Goal: Contribute content: Add original content to the website for others to see

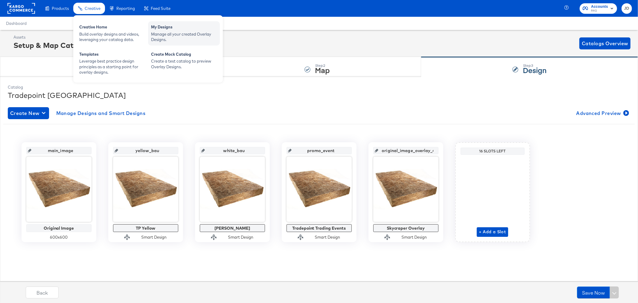
click at [174, 26] on div "My Designs" at bounding box center [184, 27] width 66 height 7
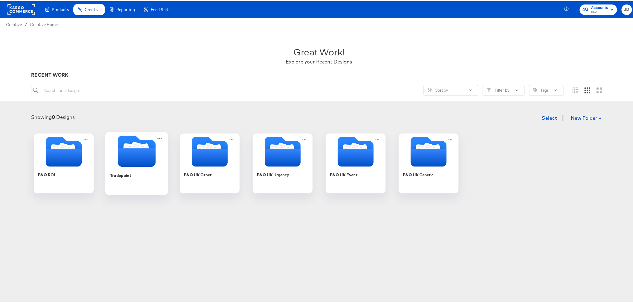
click at [113, 167] on div "Tradepoint" at bounding box center [137, 178] width 54 height 23
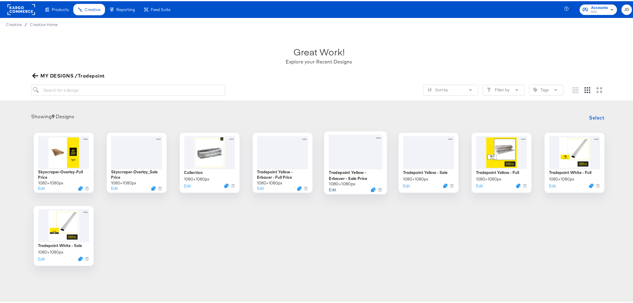
click at [330, 188] on button "Edit" at bounding box center [332, 188] width 7 height 6
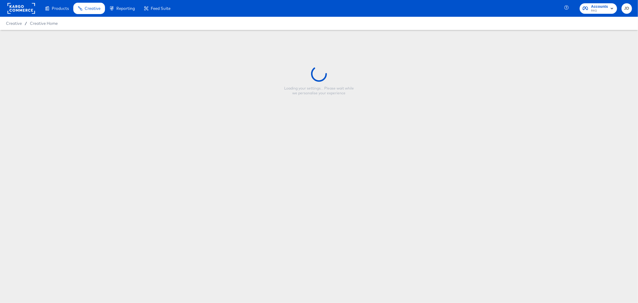
type input "Tradepoint Yellow - Erbauer - Sale Price"
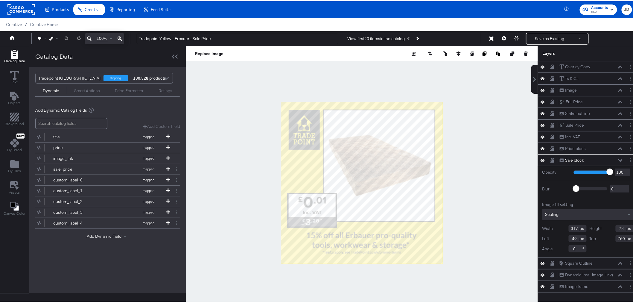
click at [238, 177] on div at bounding box center [362, 181] width 352 height 273
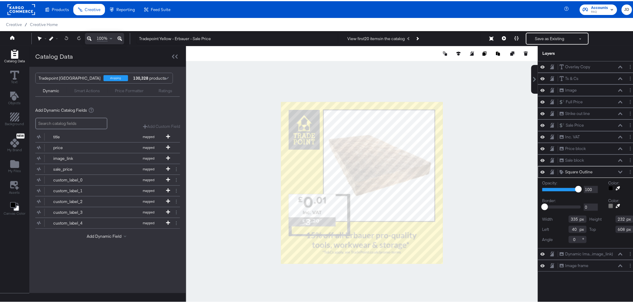
type input "412"
type input "281"
type input "50"
type input "614"
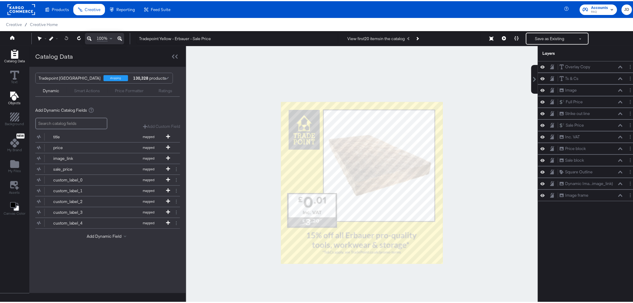
click at [16, 97] on icon "Add Text" at bounding box center [14, 94] width 9 height 9
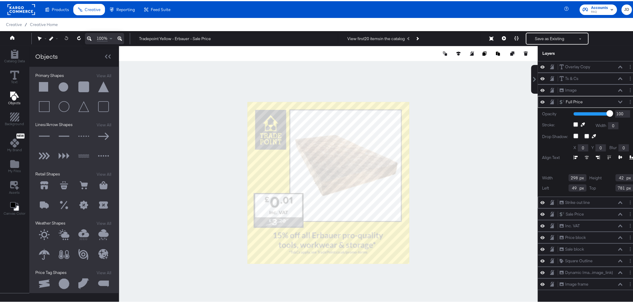
click at [597, 200] on div "Strike out line Strike out line" at bounding box center [590, 201] width 63 height 6
click at [606, 237] on div "Price block Price block" at bounding box center [590, 236] width 63 height 6
click at [618, 237] on icon at bounding box center [620, 236] width 4 height 3
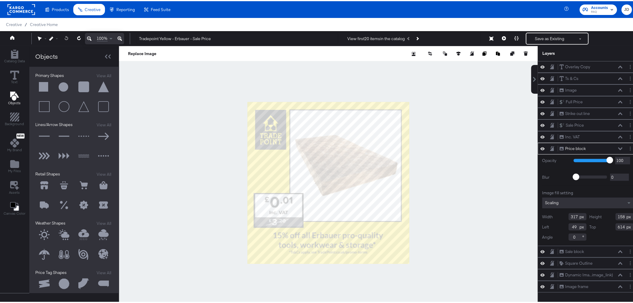
click at [145, 118] on div at bounding box center [328, 181] width 419 height 273
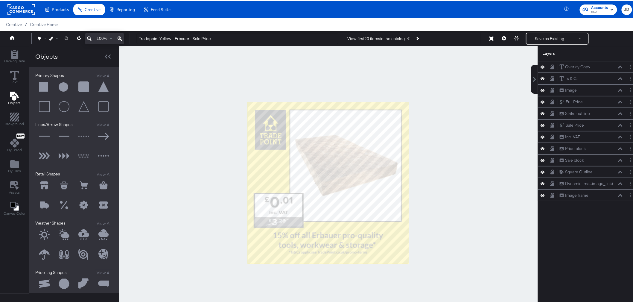
click at [590, 136] on div "Inc. VAT Inc. VAT" at bounding box center [590, 136] width 63 height 6
click at [618, 136] on icon at bounding box center [620, 135] width 4 height 3
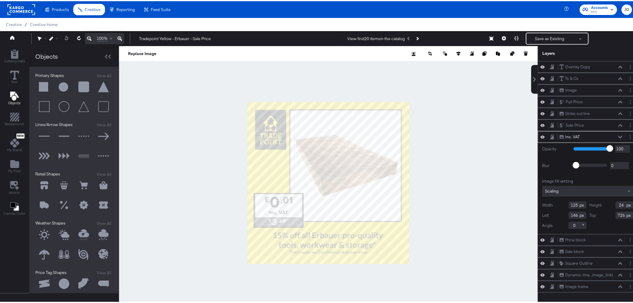
click at [618, 133] on div "Inc. VAT Inc. VAT" at bounding box center [592, 136] width 67 height 6
click at [433, 211] on div at bounding box center [328, 181] width 419 height 273
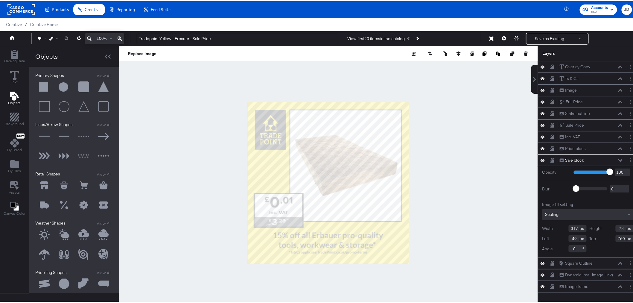
click at [618, 147] on icon at bounding box center [620, 147] width 4 height 3
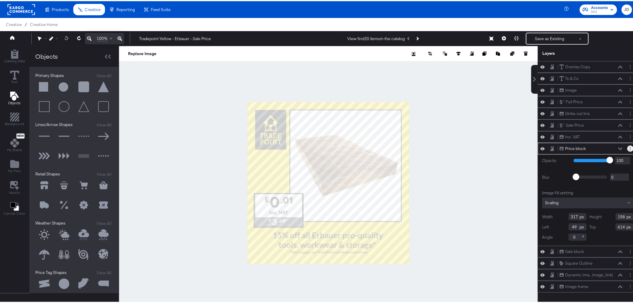
click at [627, 147] on button "Layer Options" at bounding box center [630, 147] width 6 height 6
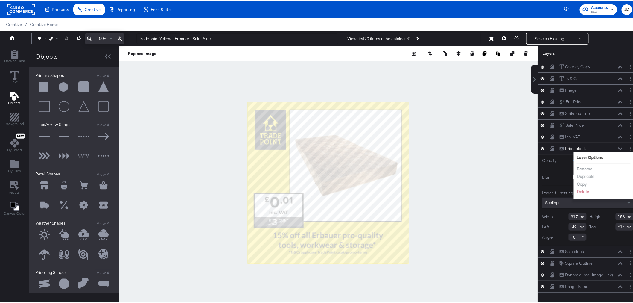
click at [633, 166] on div "Opacity 1 100 100 Blur 0 2000 0 Image fill setting Scaling Width 317 Height 158…" at bounding box center [588, 198] width 100 height 91
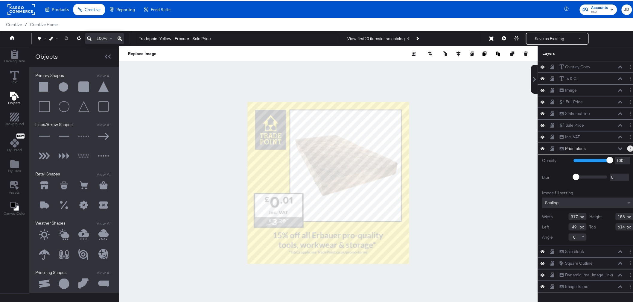
click at [630, 147] on icon "Layer Options" at bounding box center [630, 147] width 1 height 4
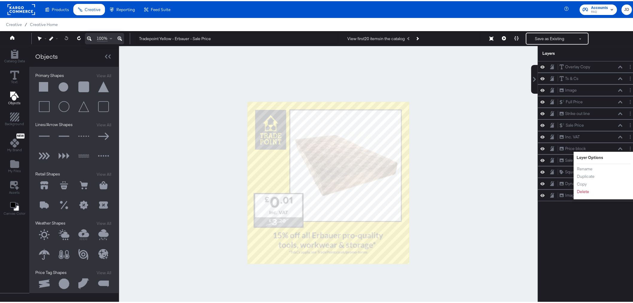
click at [515, 233] on div at bounding box center [328, 181] width 419 height 273
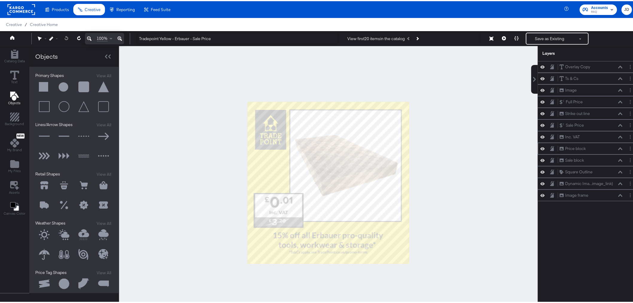
click at [618, 148] on icon at bounding box center [620, 147] width 4 height 3
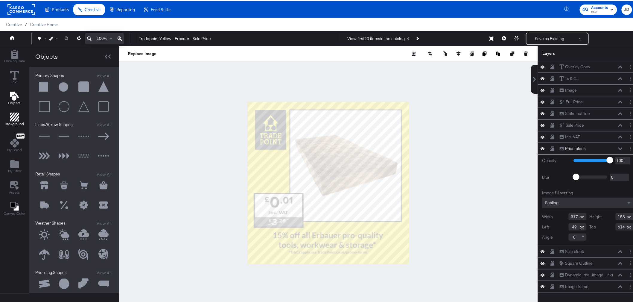
click at [8, 117] on div "Background" at bounding box center [14, 118] width 19 height 14
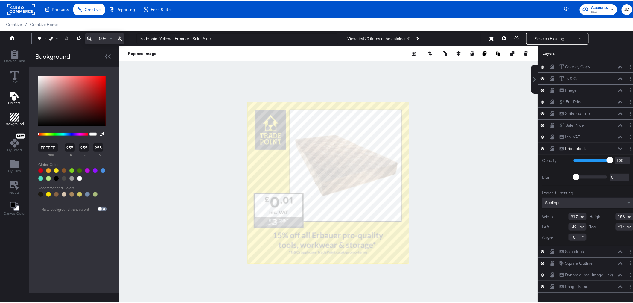
click at [12, 103] on span "Objects" at bounding box center [14, 101] width 13 height 5
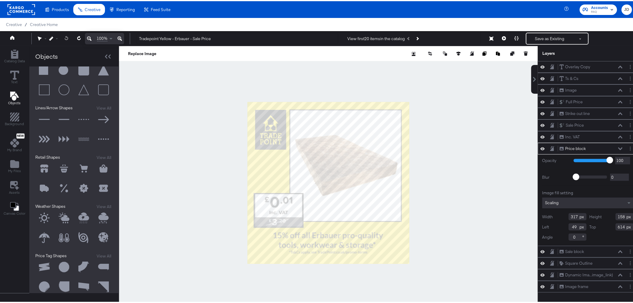
scroll to position [33, 0]
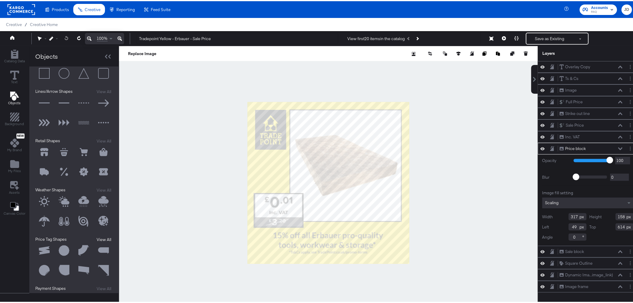
click at [96, 238] on button "View All" at bounding box center [104, 238] width 18 height 6
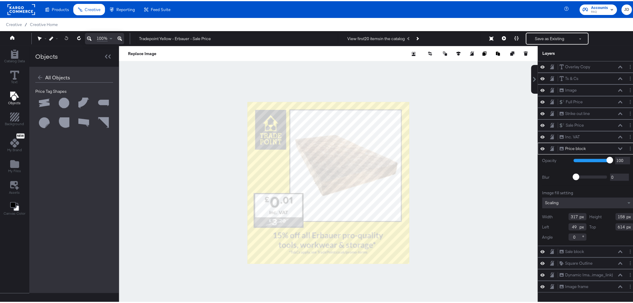
click at [71, 280] on div "Price Tag Shapes" at bounding box center [74, 186] width 78 height 198
click at [594, 112] on div "Strike out line Strike out line" at bounding box center [590, 112] width 63 height 6
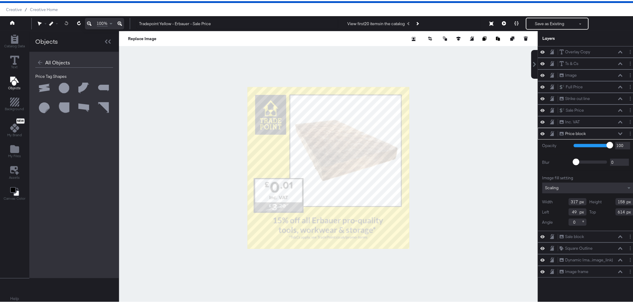
scroll to position [15, 0]
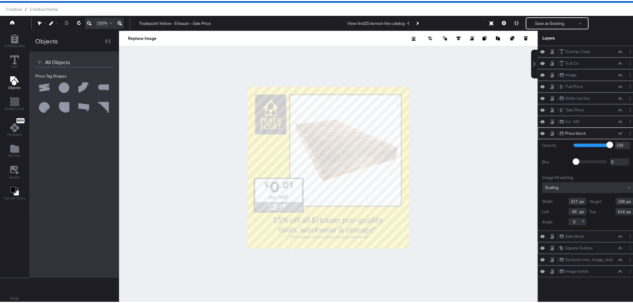
click at [618, 247] on icon at bounding box center [620, 246] width 4 height 3
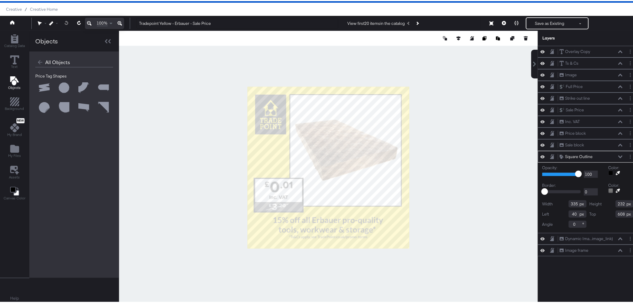
click at [541, 6] on div "Creative / Creative Home" at bounding box center [319, 7] width 638 height 13
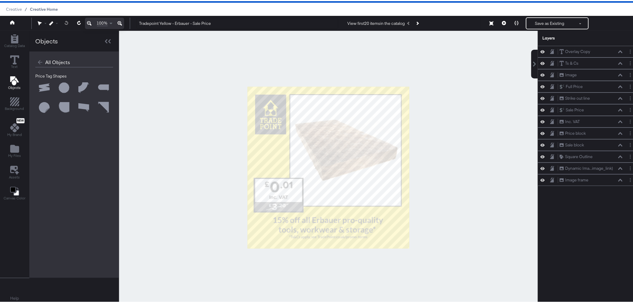
click at [40, 6] on span "Creative Home" at bounding box center [44, 8] width 28 height 5
